Goal: Task Accomplishment & Management: Manage account settings

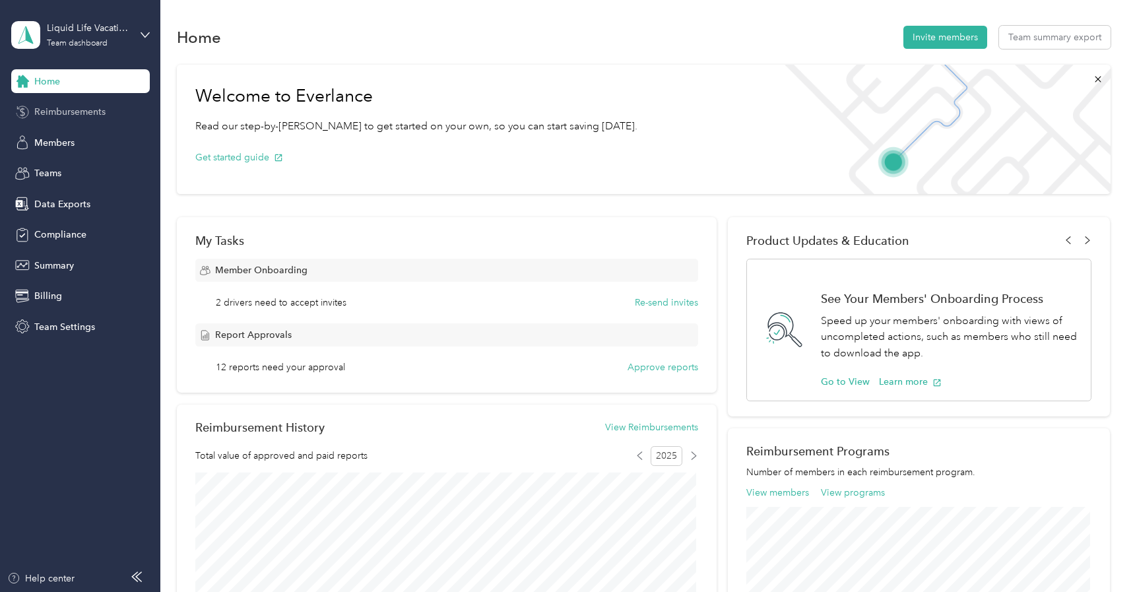
click at [94, 105] on span "Reimbursements" at bounding box center [69, 112] width 71 height 14
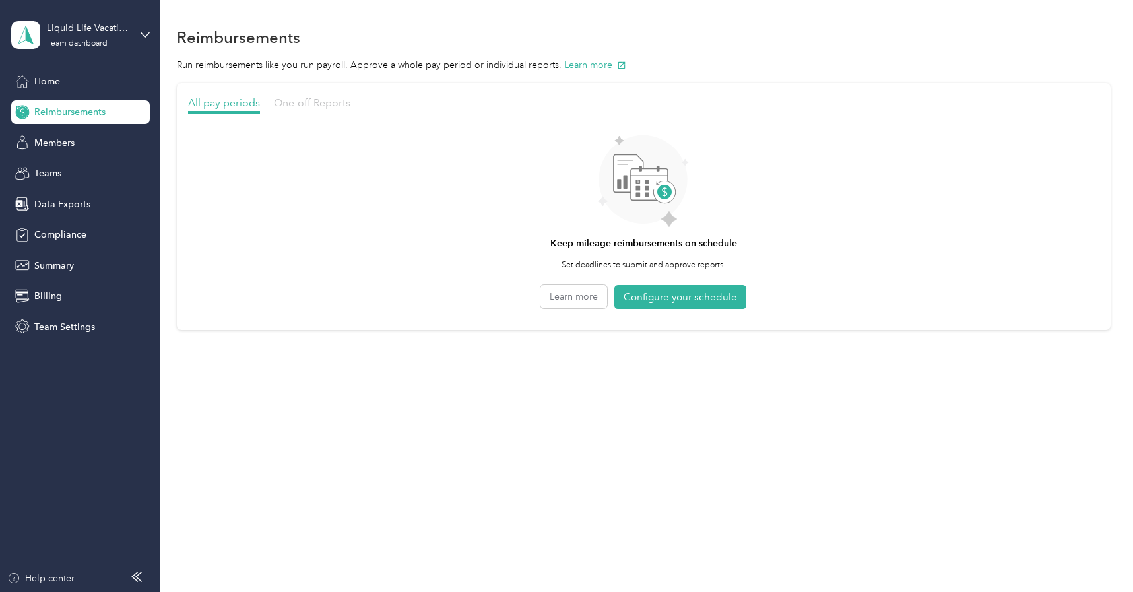
click at [287, 99] on span "One-off Reports" at bounding box center [312, 102] width 77 height 13
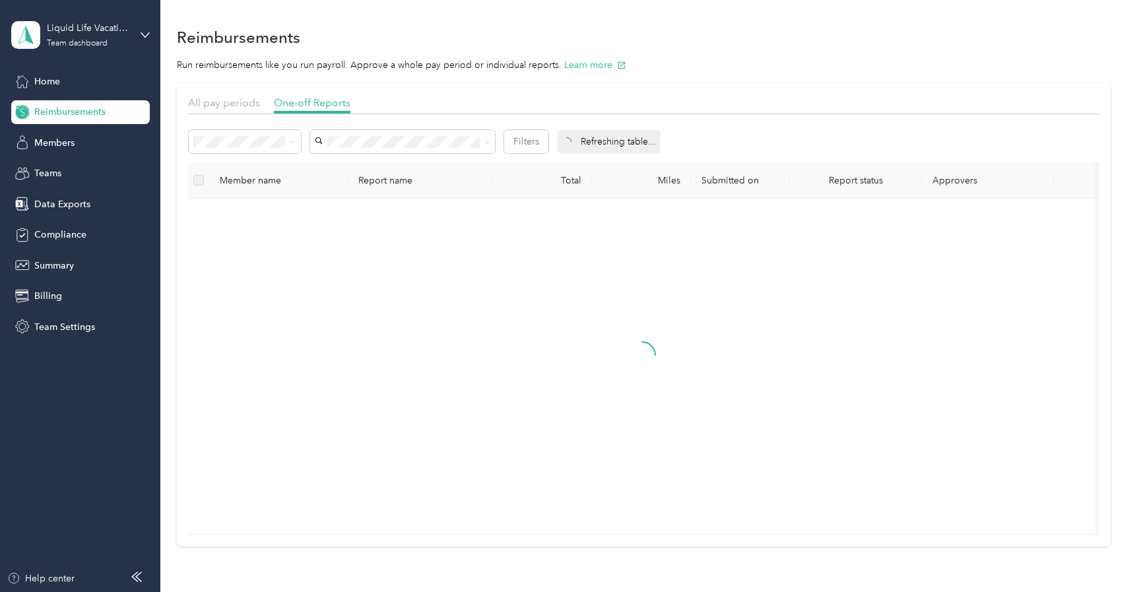
click at [268, 207] on div "Needs payment" at bounding box center [245, 212] width 94 height 14
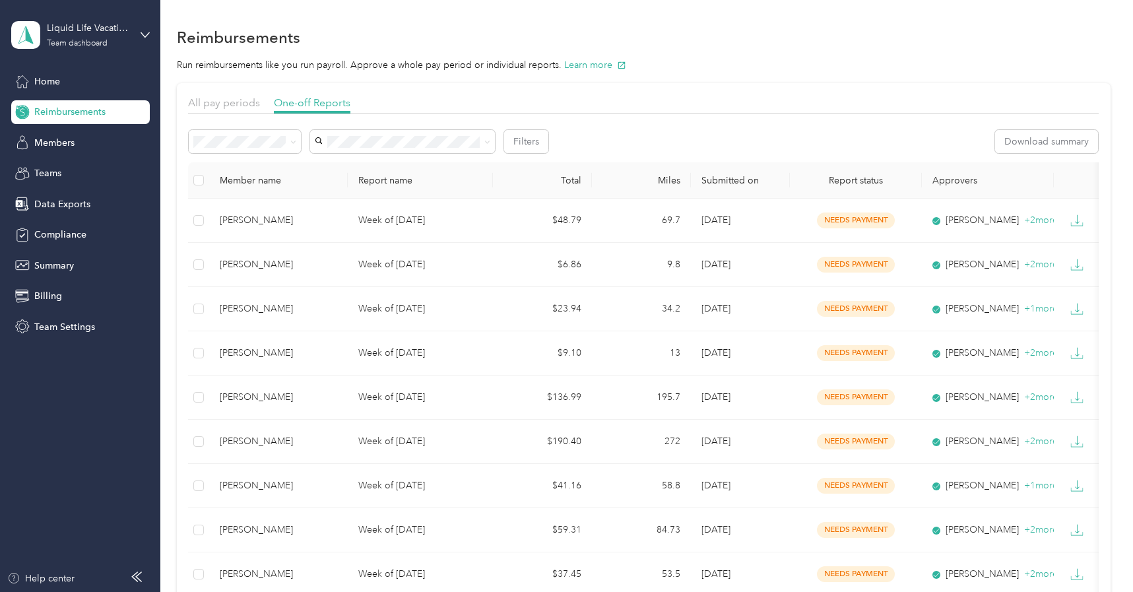
click at [964, 178] on th "Approvers" at bounding box center [988, 180] width 132 height 36
click at [956, 174] on th "Approvers" at bounding box center [988, 180] width 132 height 36
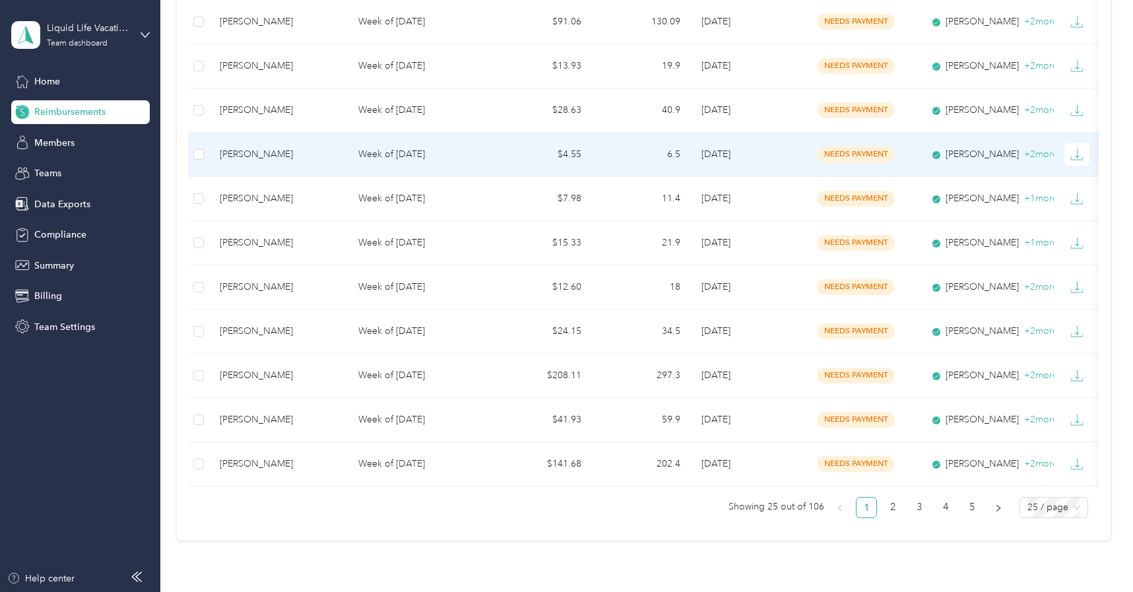
scroll to position [912, 0]
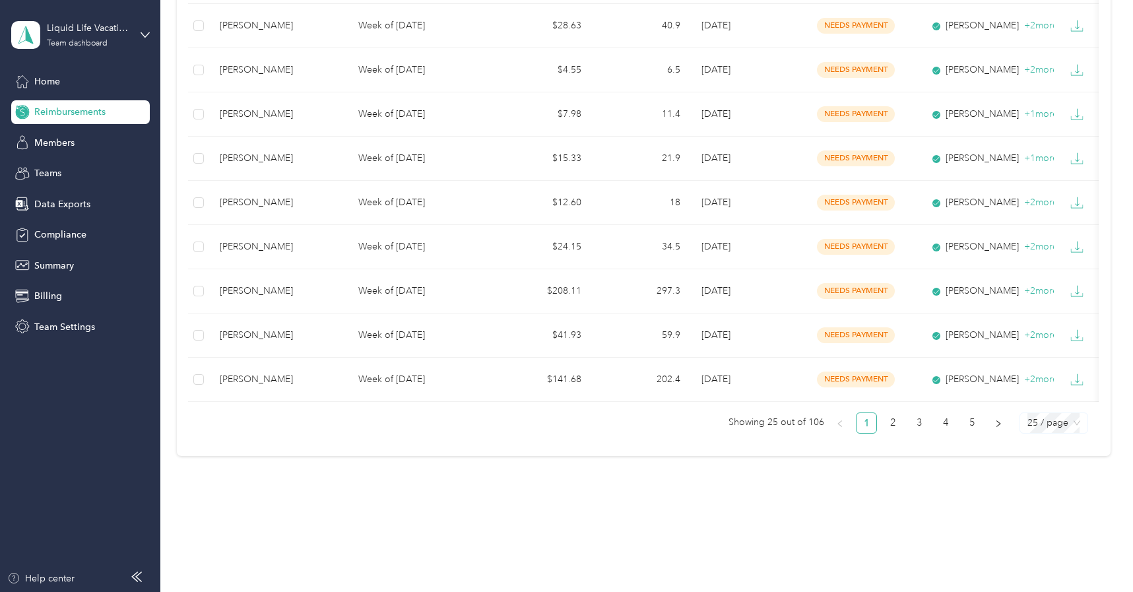
click at [1078, 428] on div "25 / page" at bounding box center [1053, 422] width 69 height 21
click at [1062, 401] on div "100 / page" at bounding box center [1053, 396] width 47 height 15
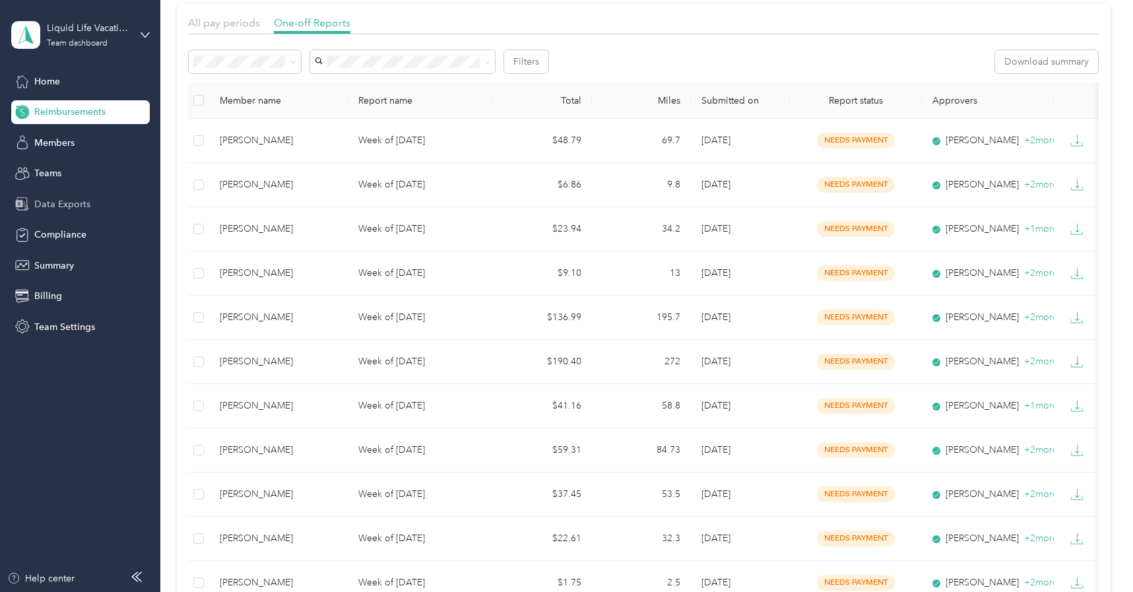
scroll to position [78, 0]
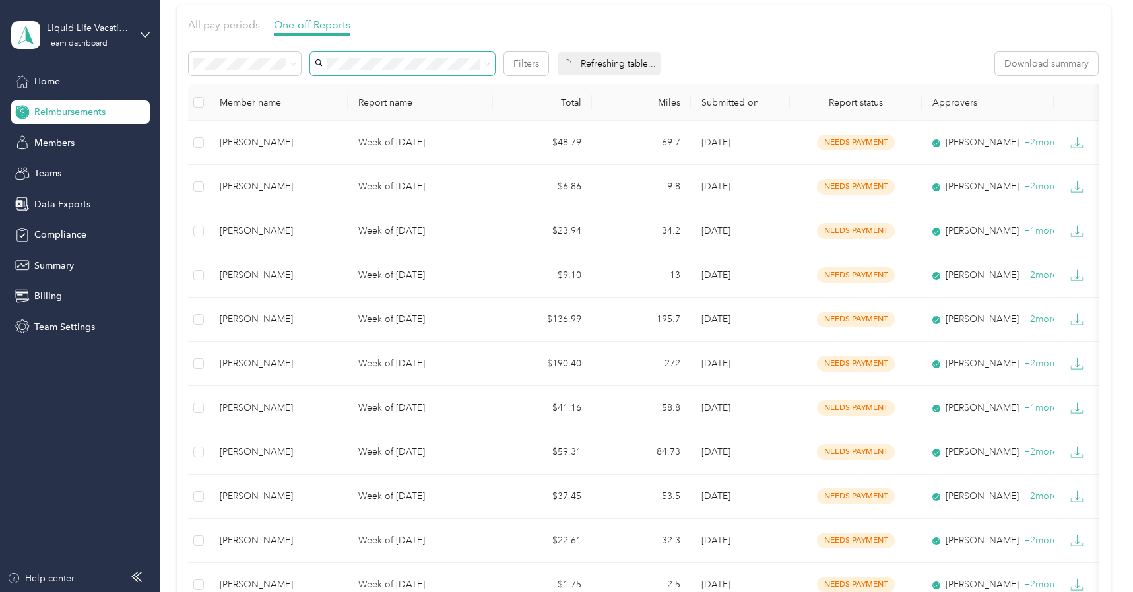
click at [377, 69] on span at bounding box center [402, 63] width 185 height 23
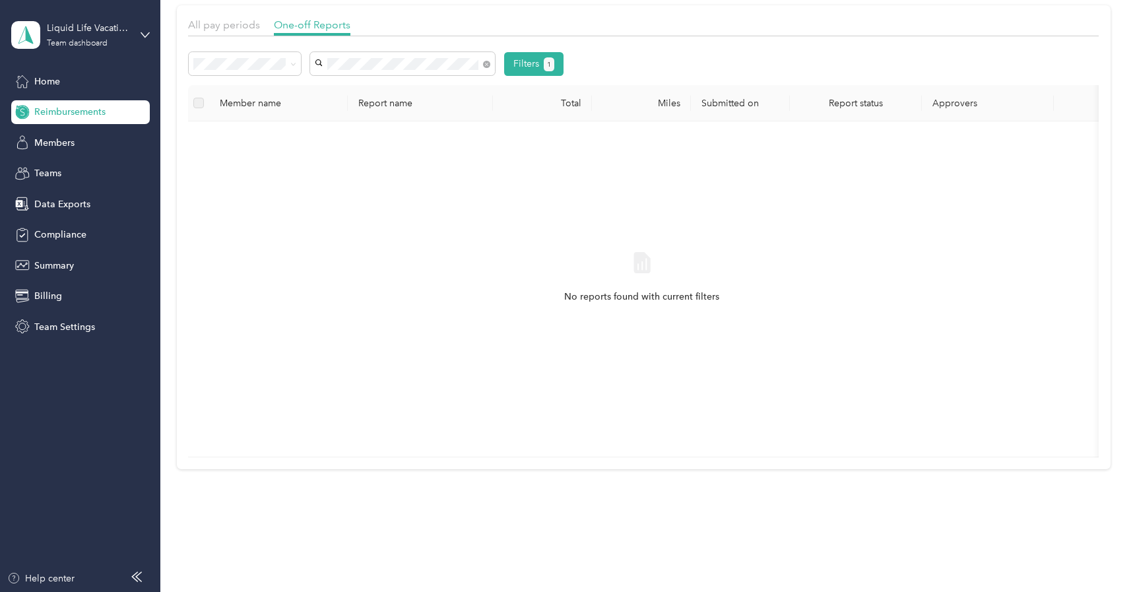
click at [385, 85] on span "[PERSON_NAME]" at bounding box center [355, 87] width 73 height 11
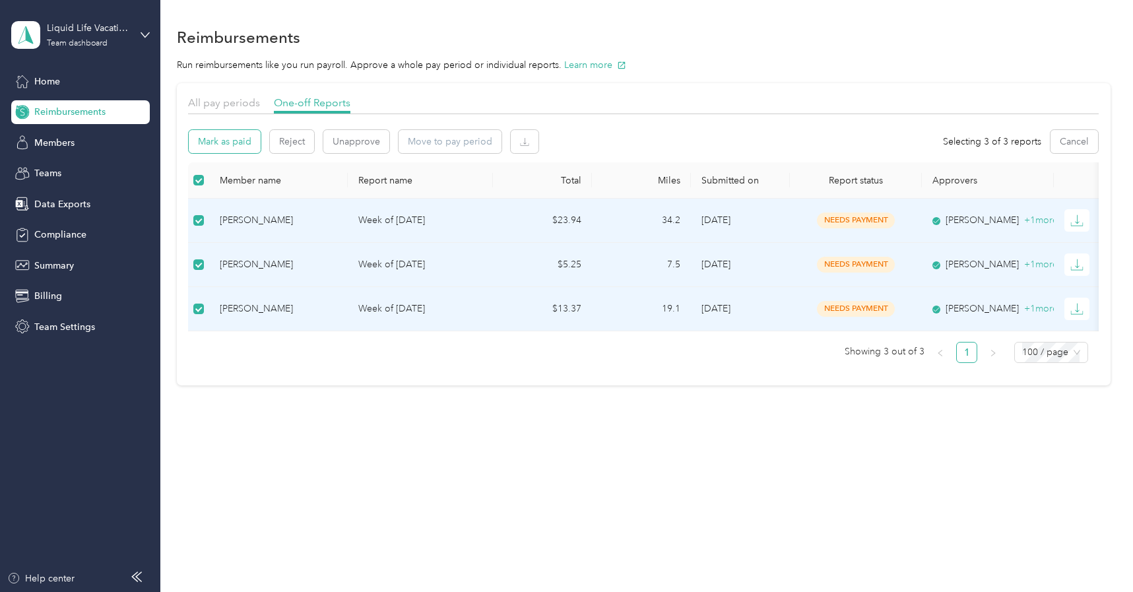
click at [232, 139] on button "Mark as paid" at bounding box center [225, 141] width 72 height 23
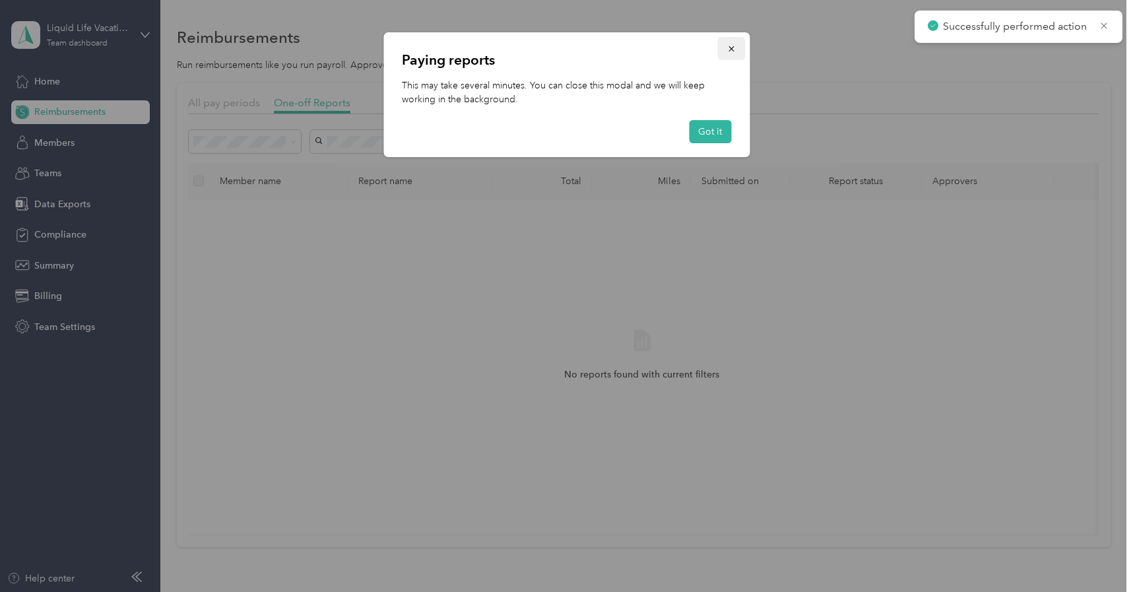
click at [730, 52] on icon "button" at bounding box center [730, 48] width 9 height 9
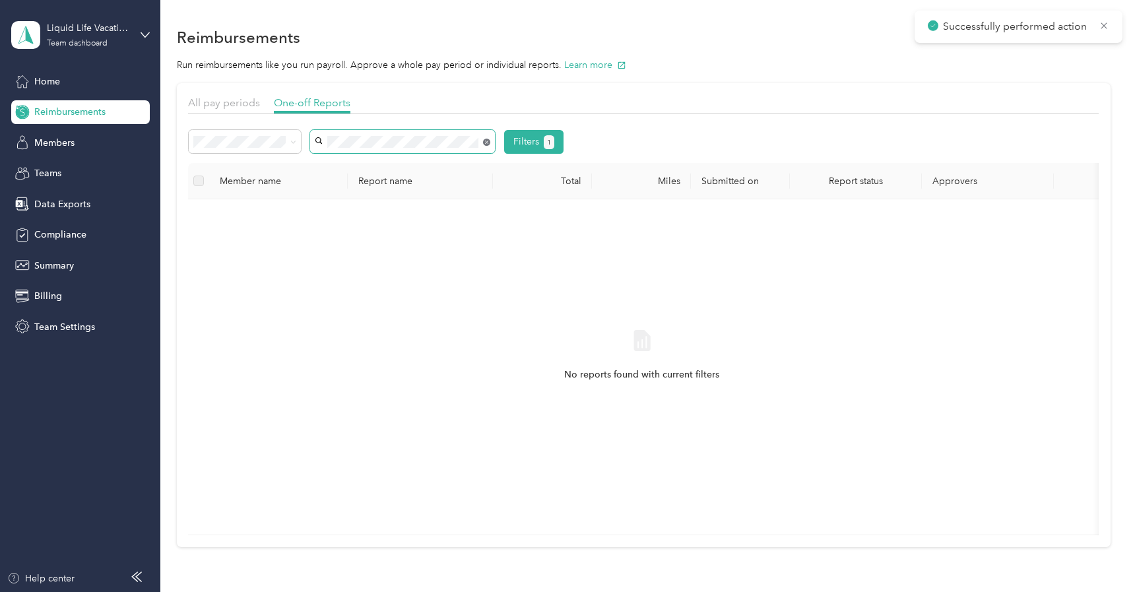
click at [488, 142] on icon at bounding box center [486, 142] width 7 height 7
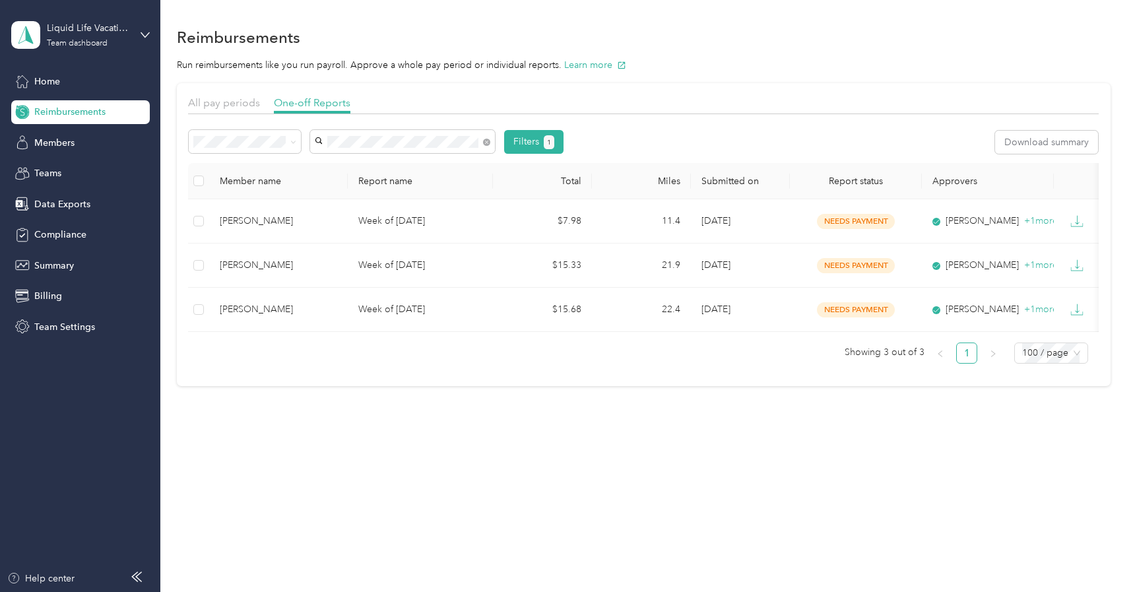
click at [405, 160] on div "[PERSON_NAME]" at bounding box center [402, 165] width 166 height 14
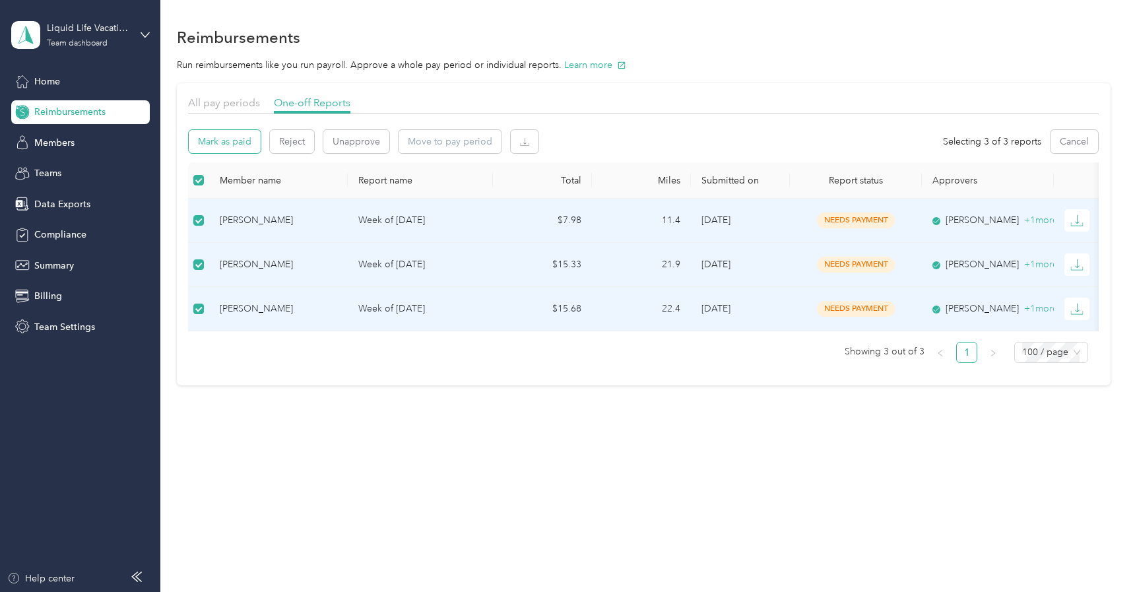
click at [243, 149] on button "Mark as paid" at bounding box center [225, 141] width 72 height 23
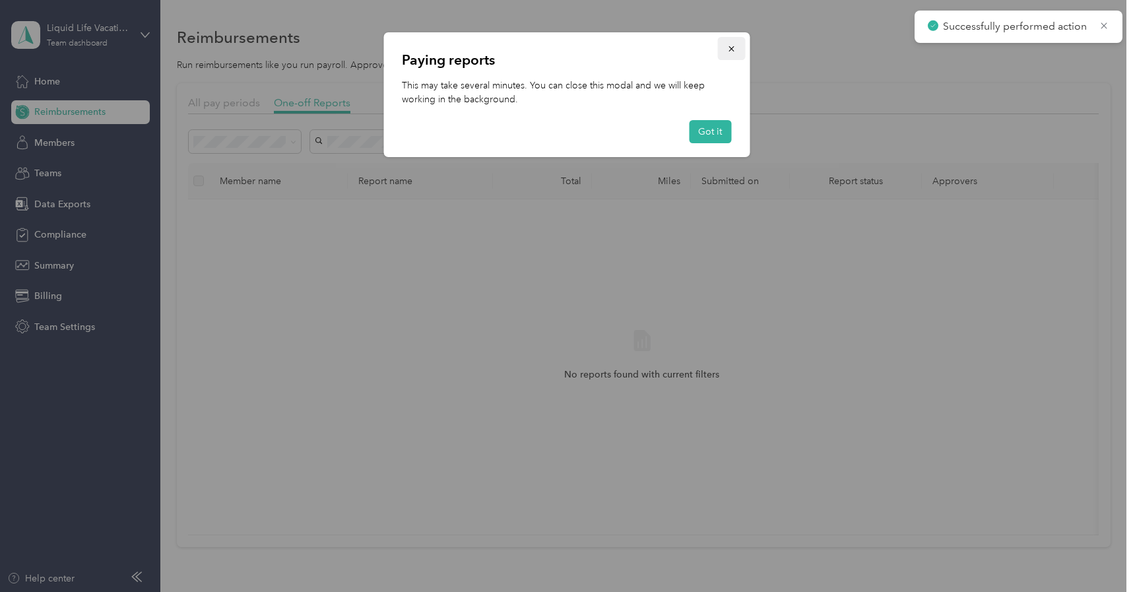
click at [732, 50] on icon "button" at bounding box center [730, 48] width 9 height 9
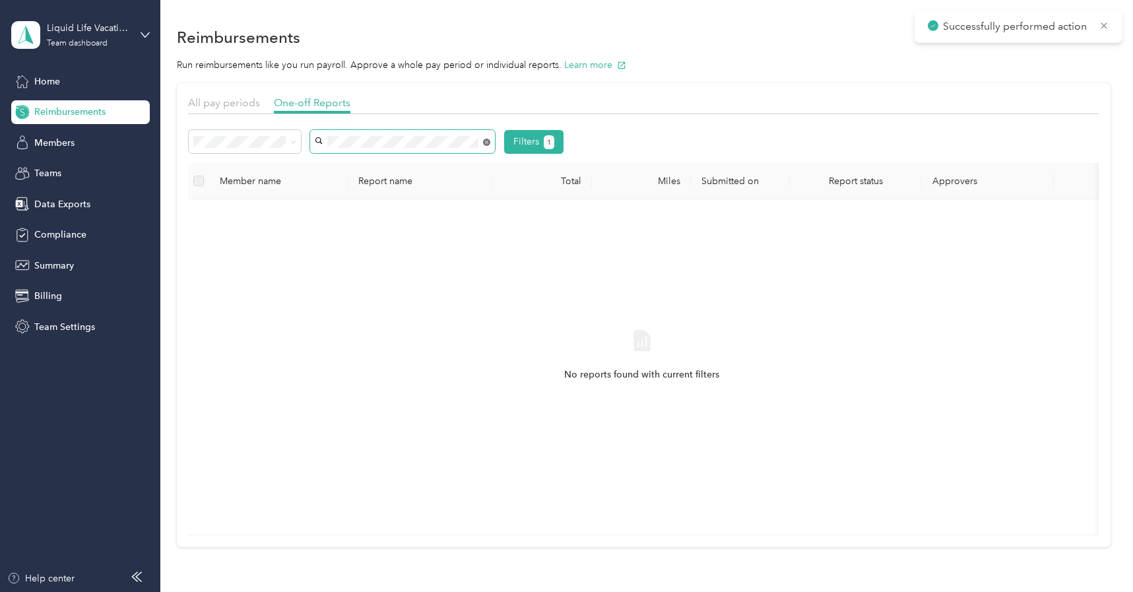
click at [488, 141] on icon at bounding box center [486, 142] width 7 height 7
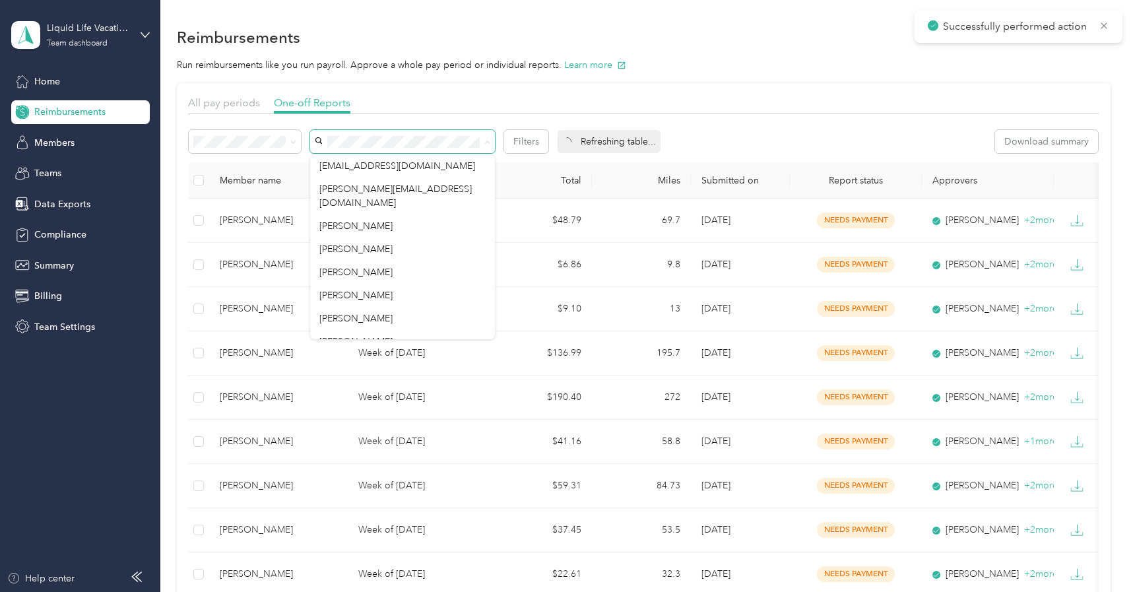
click at [264, 171] on th "Member name" at bounding box center [278, 180] width 139 height 36
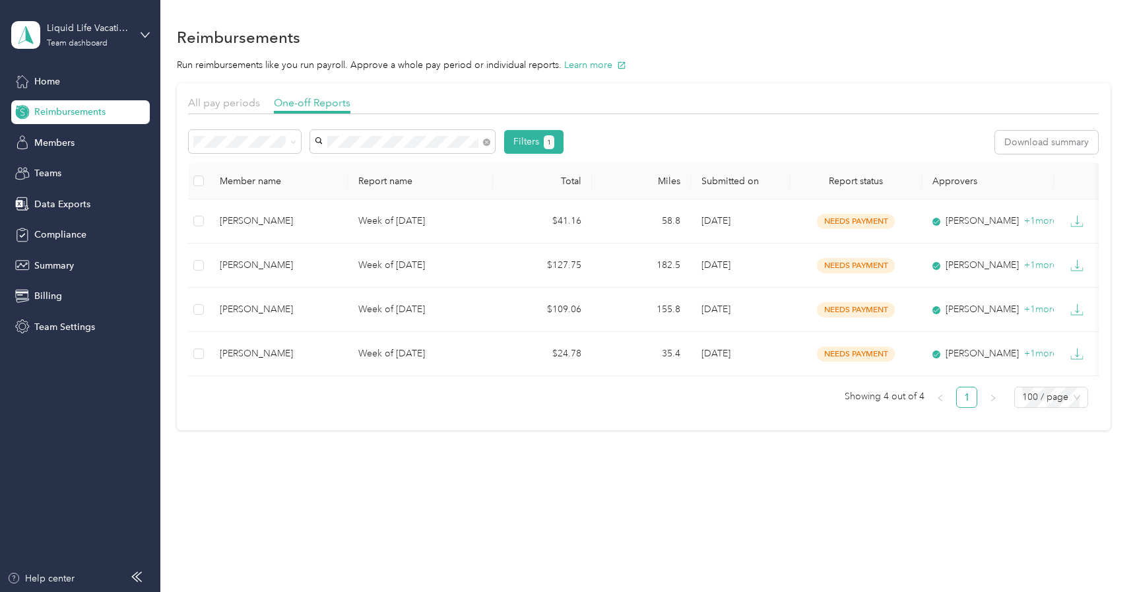
click at [376, 160] on span "[PERSON_NAME]" at bounding box center [355, 165] width 73 height 11
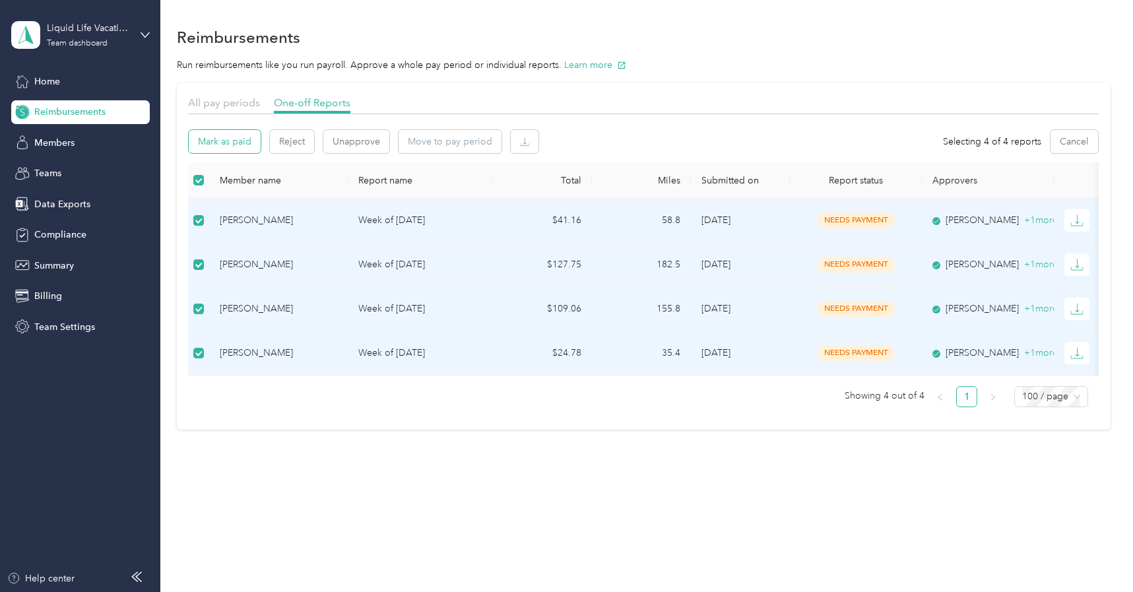
click at [238, 140] on button "Mark as paid" at bounding box center [225, 141] width 72 height 23
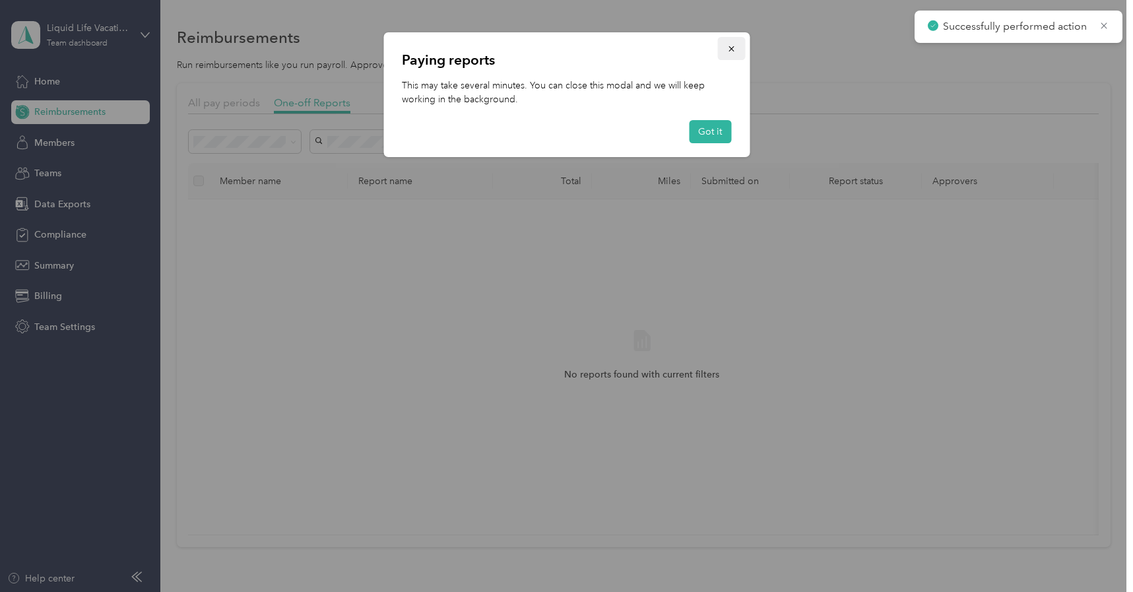
click at [733, 44] on icon "button" at bounding box center [730, 48] width 9 height 9
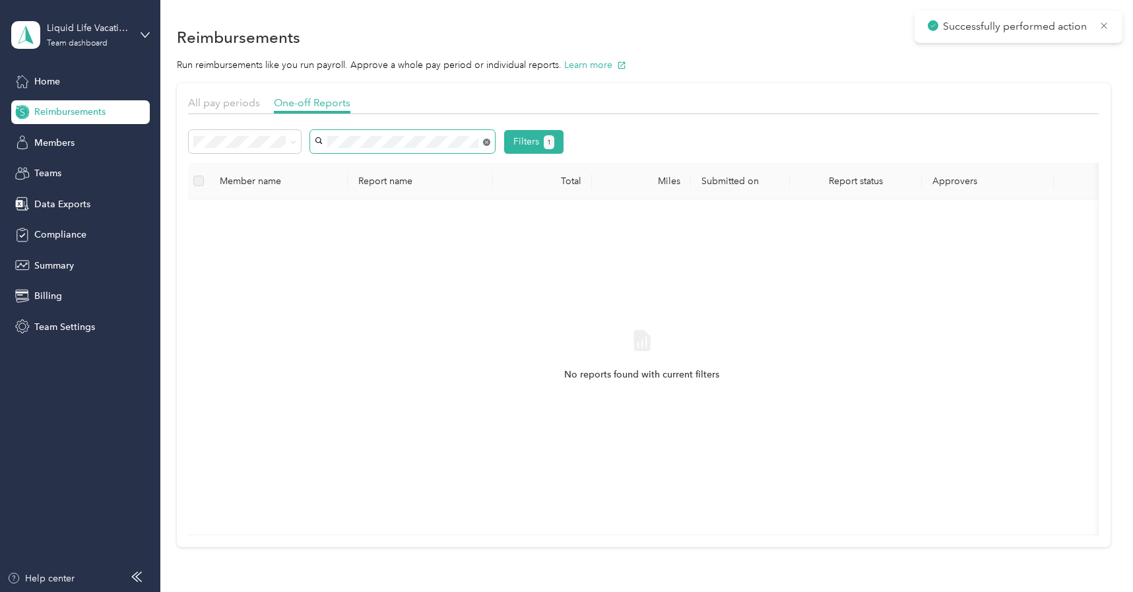
click at [486, 140] on icon at bounding box center [486, 142] width 7 height 7
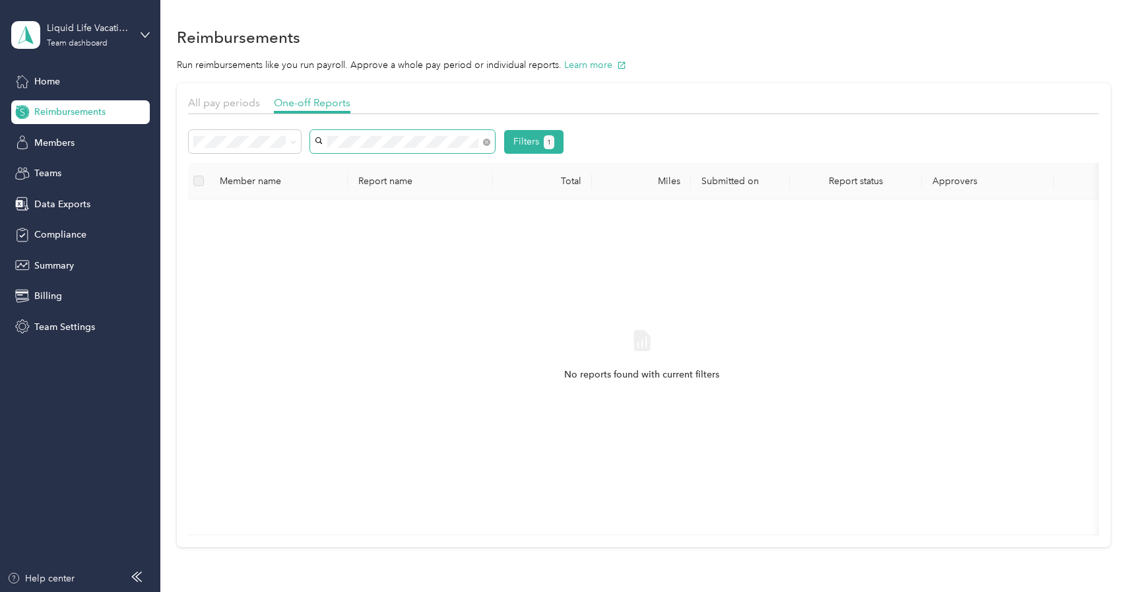
click at [378, 162] on span "[PERSON_NAME]" at bounding box center [355, 165] width 73 height 11
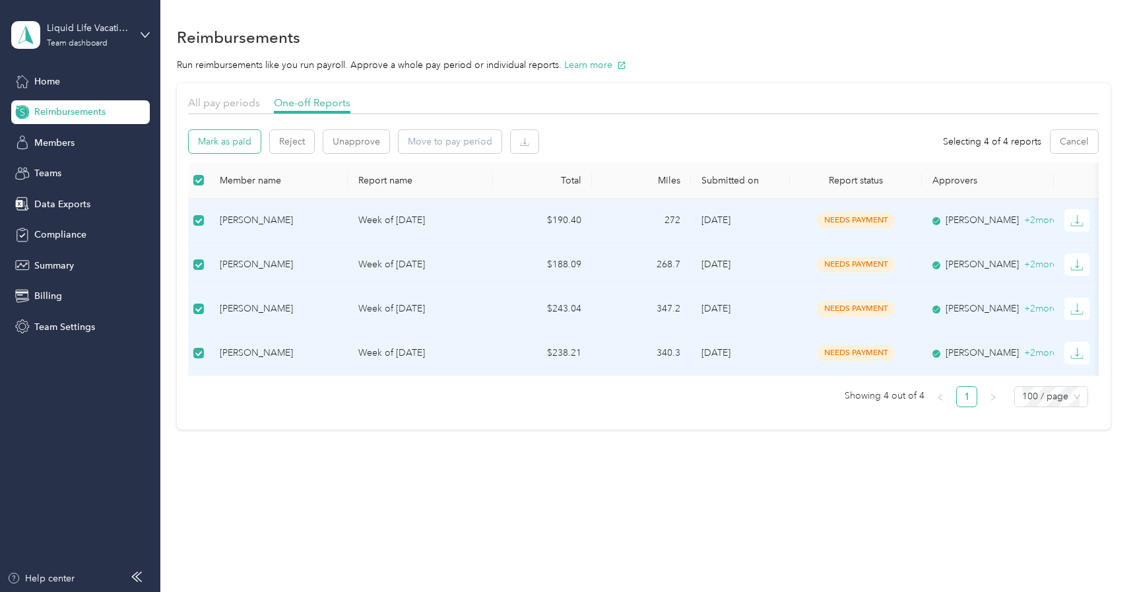
click at [237, 141] on button "Mark as paid" at bounding box center [225, 141] width 72 height 23
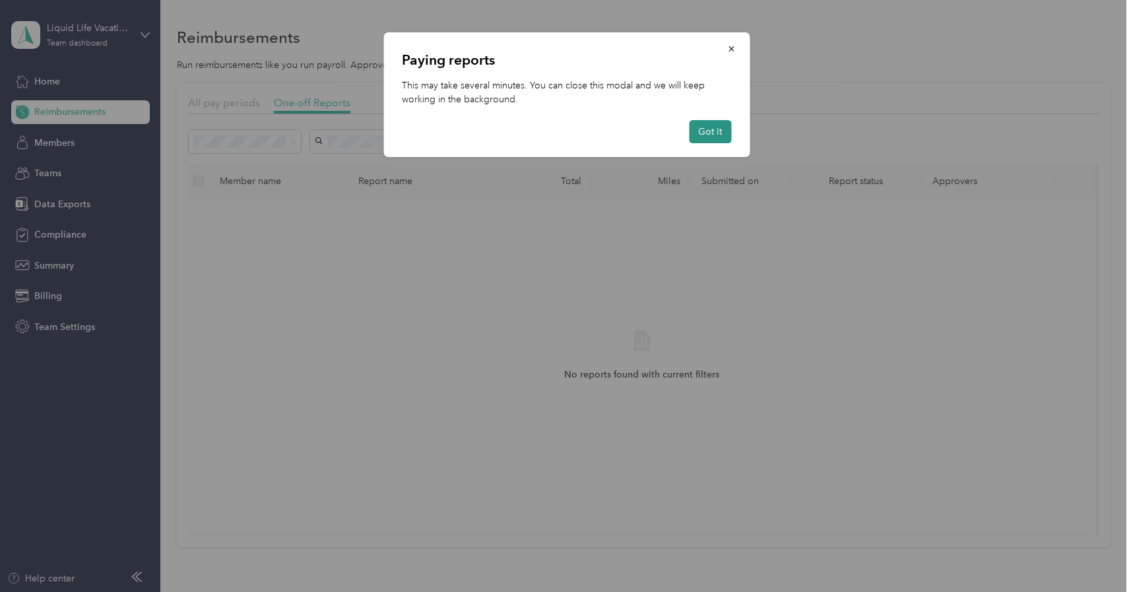
click at [701, 138] on button "Got it" at bounding box center [710, 131] width 42 height 23
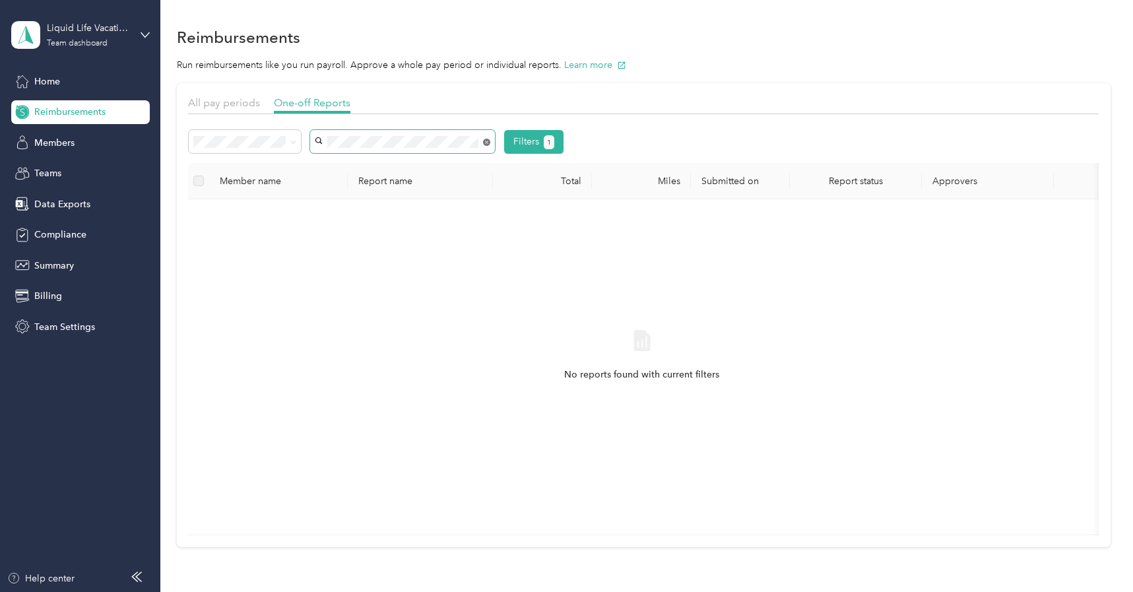
click at [489, 144] on icon at bounding box center [486, 142] width 7 height 7
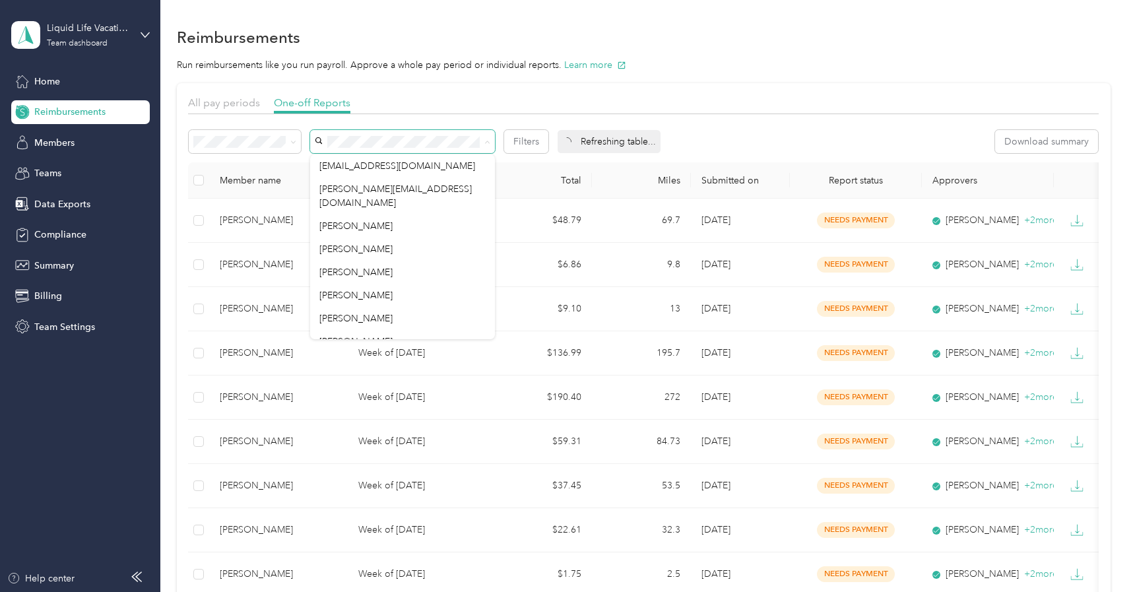
click at [814, 139] on div "Filters Refreshing table... Download summary" at bounding box center [643, 141] width 911 height 23
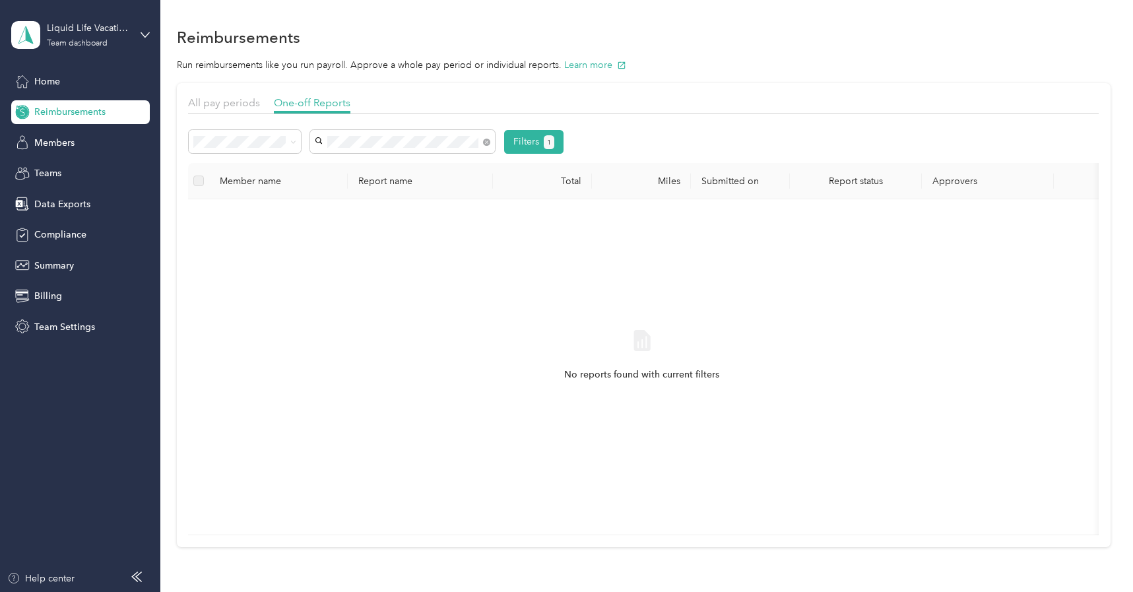
click at [410, 165] on div "[PERSON_NAME]" at bounding box center [402, 162] width 166 height 14
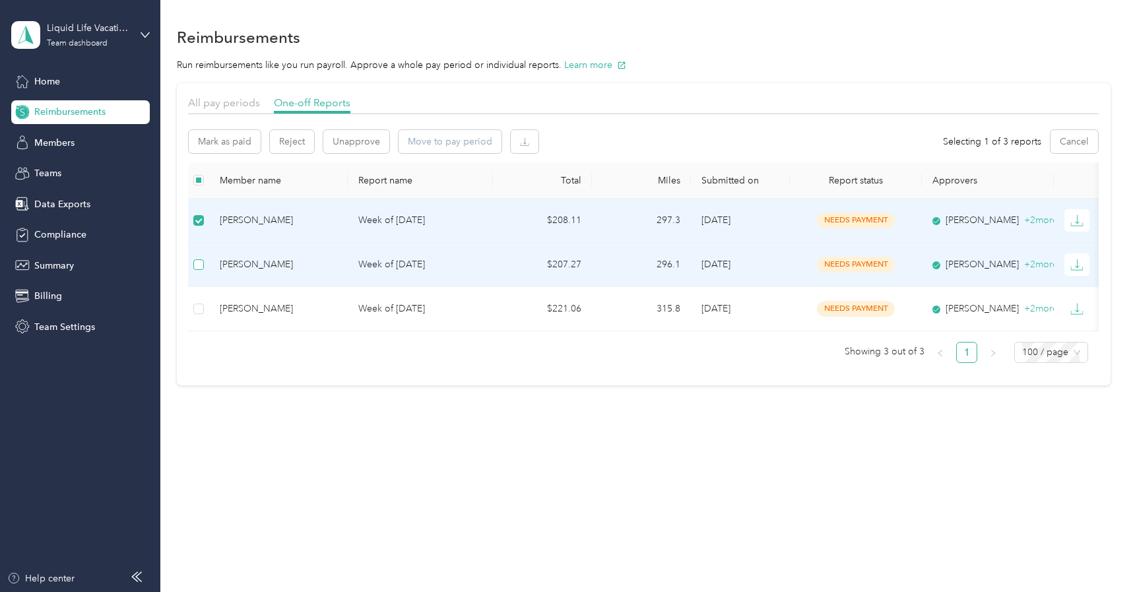
click at [201, 258] on label at bounding box center [198, 264] width 11 height 15
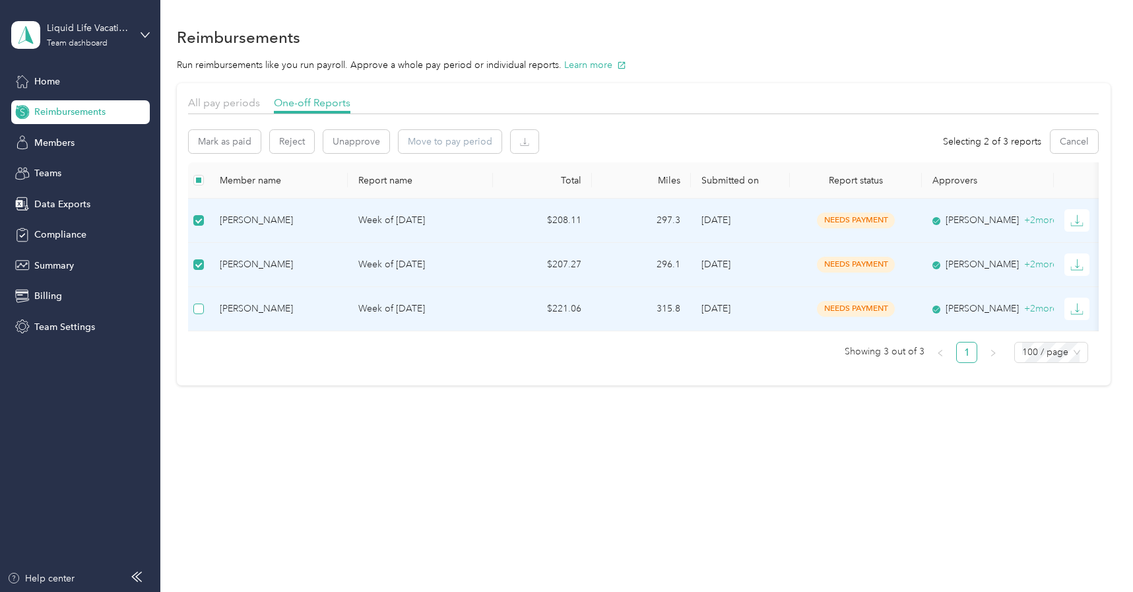
click at [196, 315] on label at bounding box center [198, 309] width 11 height 15
click at [242, 141] on button "Mark as paid" at bounding box center [225, 141] width 72 height 23
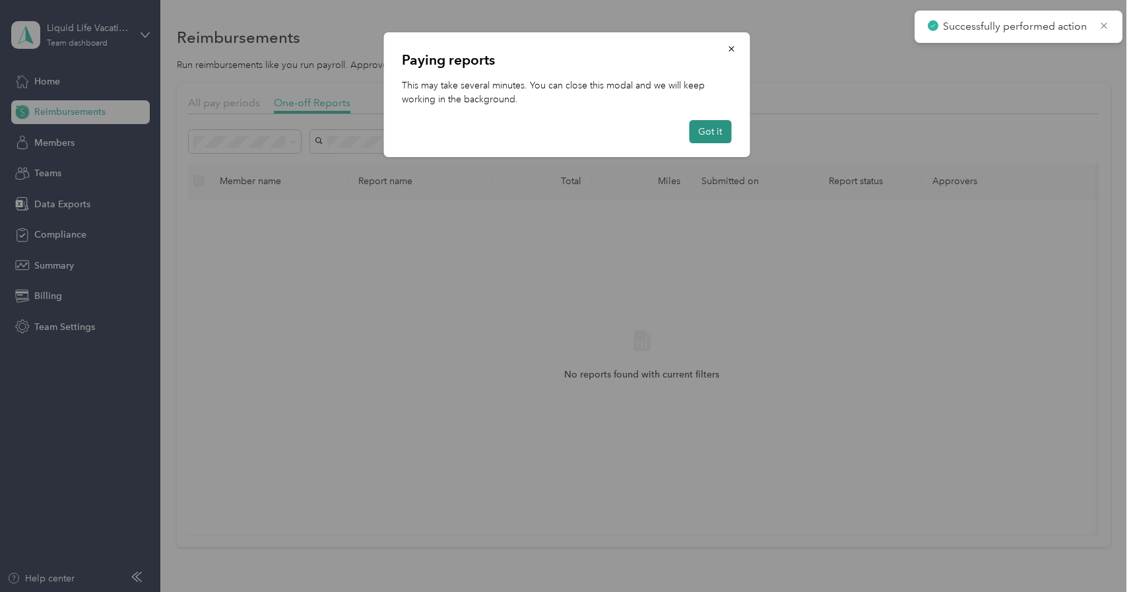
click at [713, 127] on button "Got it" at bounding box center [710, 131] width 42 height 23
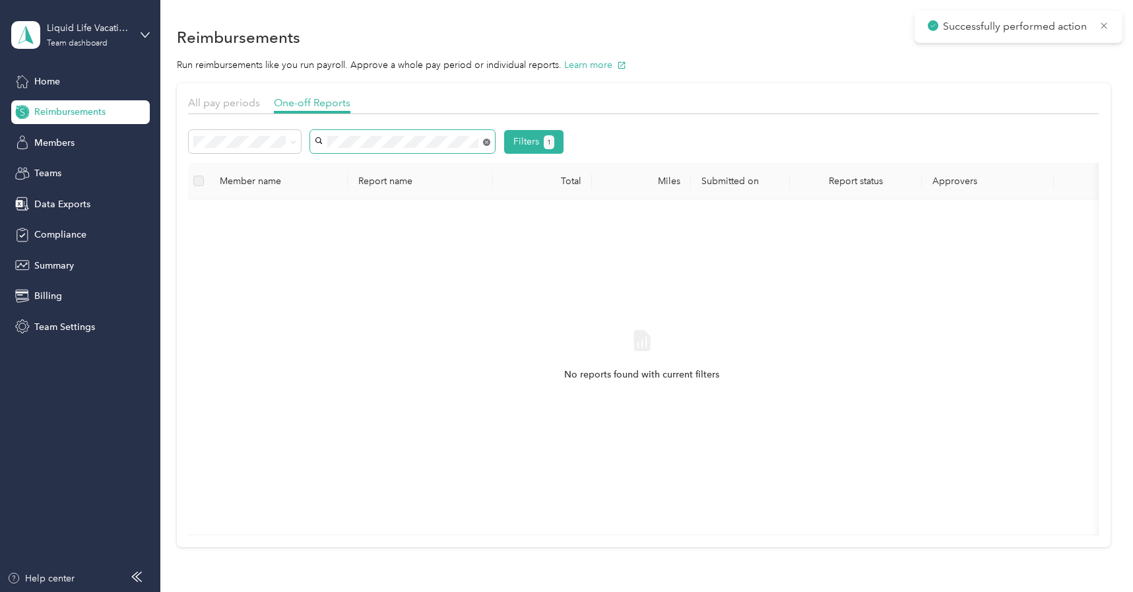
click at [486, 140] on icon at bounding box center [486, 142] width 7 height 7
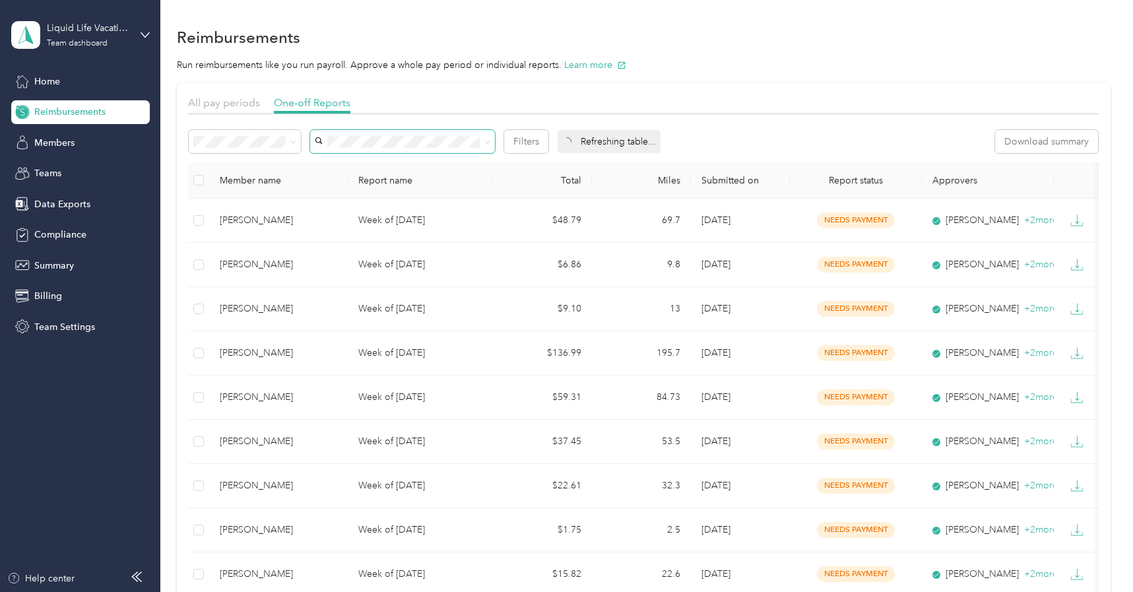
click at [682, 131] on div "Filters Download summary" at bounding box center [643, 141] width 911 height 23
